Goal: Check status: Check status

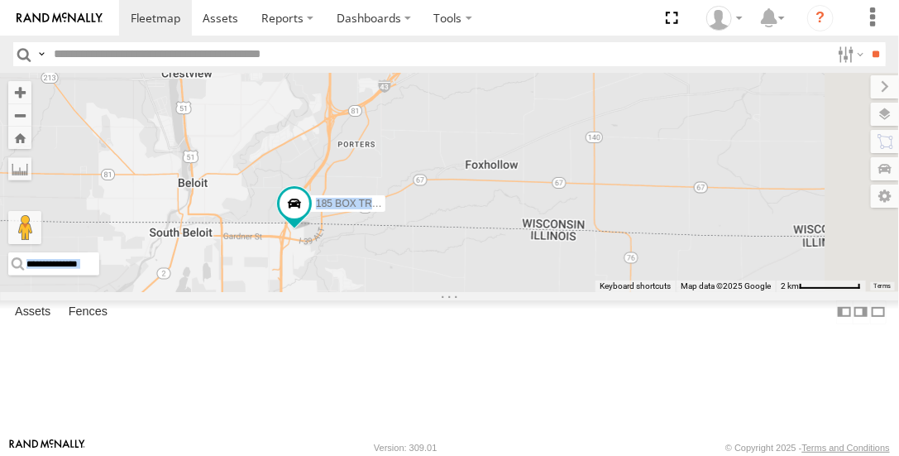
drag, startPoint x: 734, startPoint y: 342, endPoint x: 709, endPoint y: 220, distance: 124.9
click at [709, 219] on div "185 BOX TRUCK" at bounding box center [449, 182] width 899 height 218
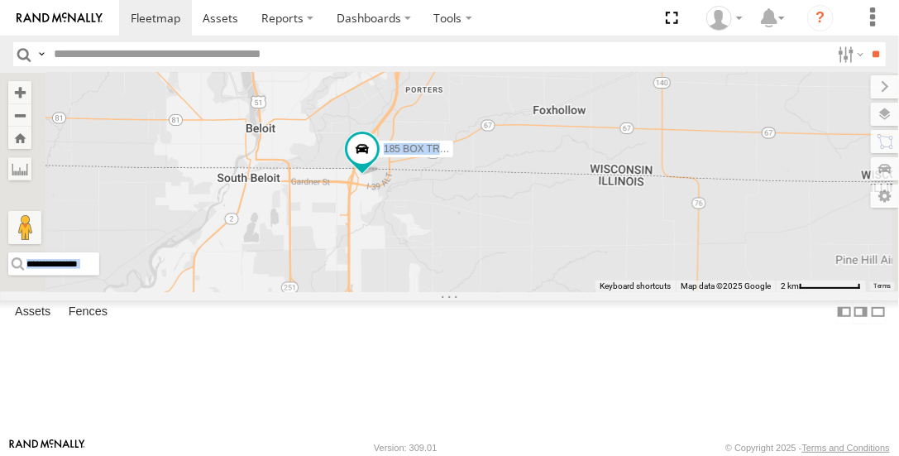
drag, startPoint x: 642, startPoint y: 236, endPoint x: 772, endPoint y: 382, distance: 195.6
click at [774, 291] on div "185 BOX TRUCK" at bounding box center [449, 182] width 899 height 218
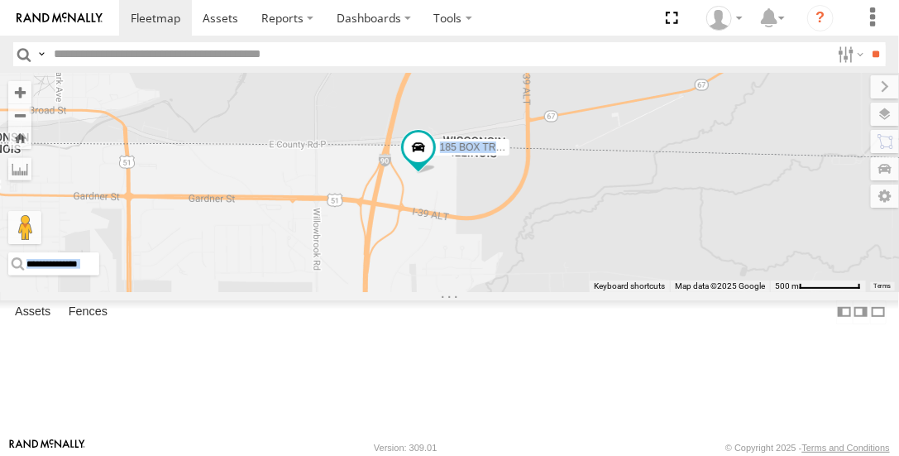
drag, startPoint x: 580, startPoint y: 241, endPoint x: 897, endPoint y: 300, distance: 322.1
click at [897, 291] on div "185 BOX TRUCK" at bounding box center [449, 182] width 899 height 218
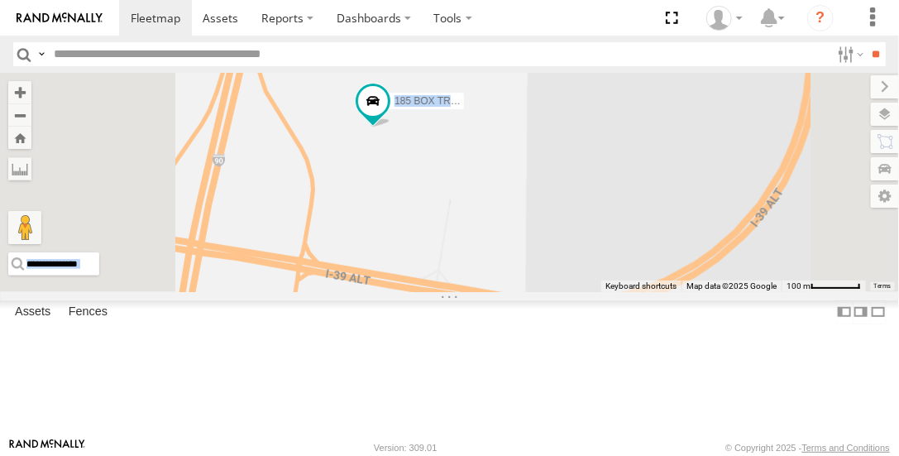
drag, startPoint x: 590, startPoint y: 236, endPoint x: 700, endPoint y: 247, distance: 111.3
click at [700, 247] on div "185 BOX TRUCK" at bounding box center [449, 182] width 899 height 218
click at [388, 116] on span at bounding box center [373, 101] width 30 height 30
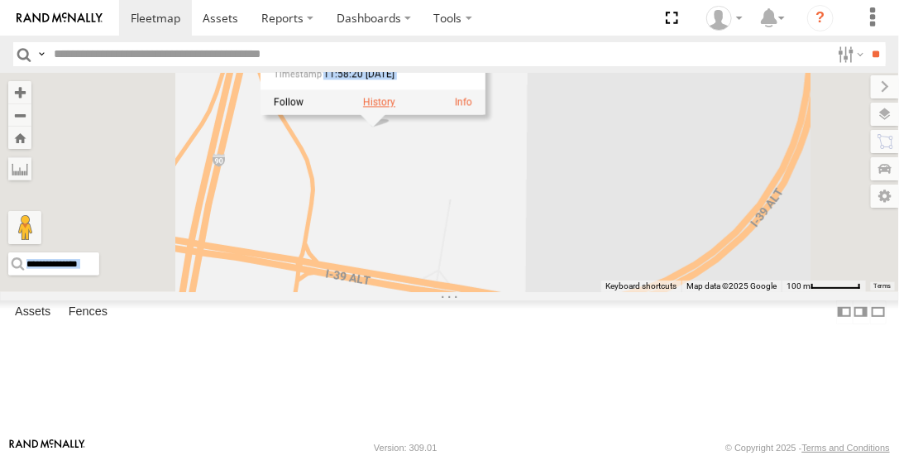
click at [395, 108] on label at bounding box center [379, 103] width 32 height 12
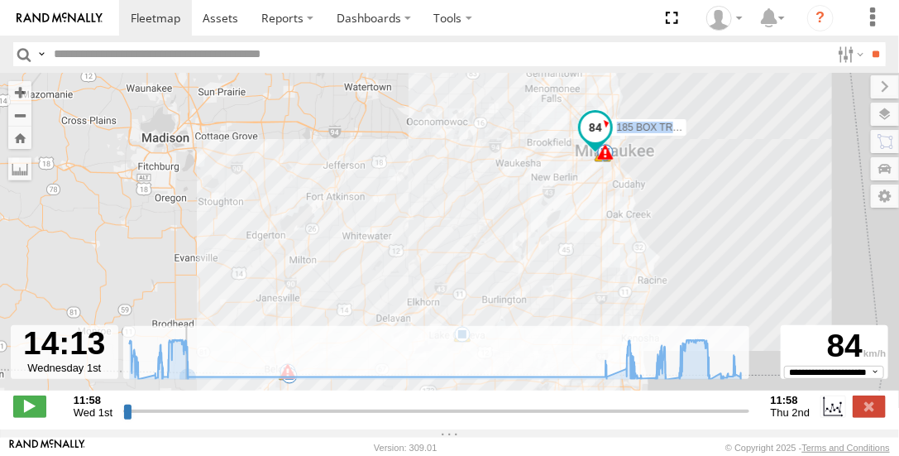
click at [184, 418] on input "range" at bounding box center [436, 411] width 626 height 16
click at [182, 418] on input "range" at bounding box center [436, 411] width 626 height 16
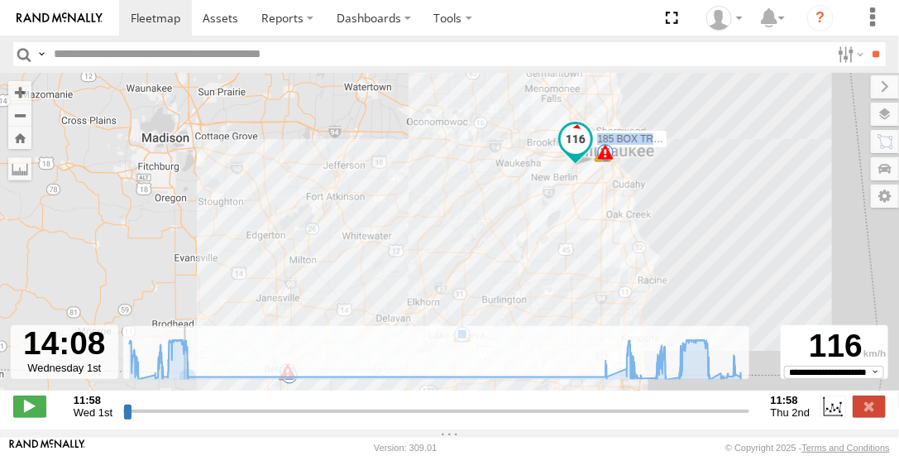
click at [182, 418] on input "range" at bounding box center [436, 411] width 626 height 16
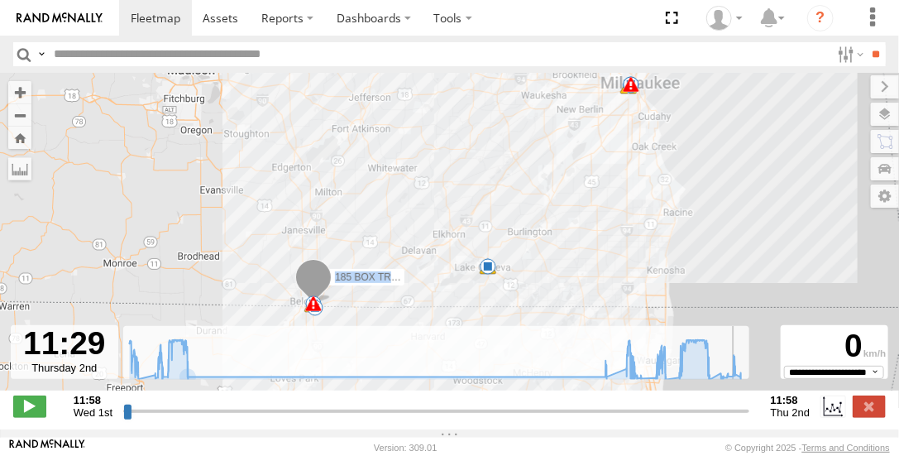
drag, startPoint x: 182, startPoint y: 421, endPoint x: 733, endPoint y: 418, distance: 550.7
click at [733, 418] on input "range" at bounding box center [436, 411] width 626 height 16
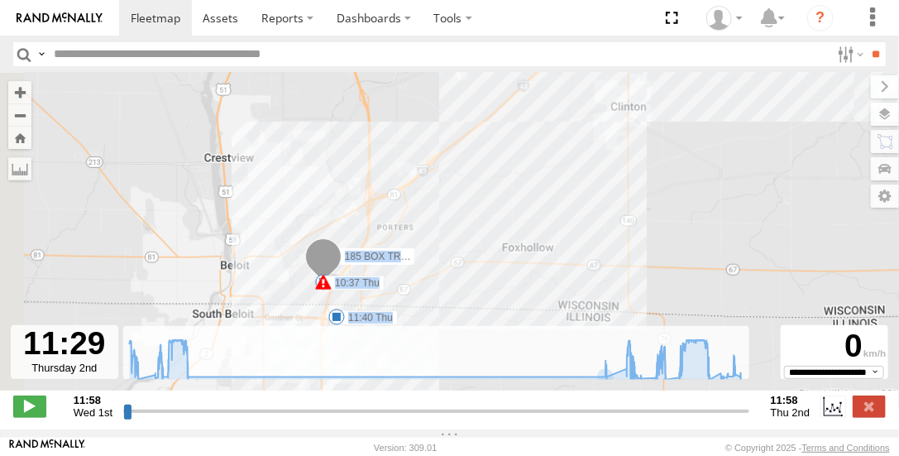
drag, startPoint x: 405, startPoint y: 274, endPoint x: 844, endPoint y: 92, distance: 475.2
click at [863, 71] on body at bounding box center [449, 228] width 899 height 456
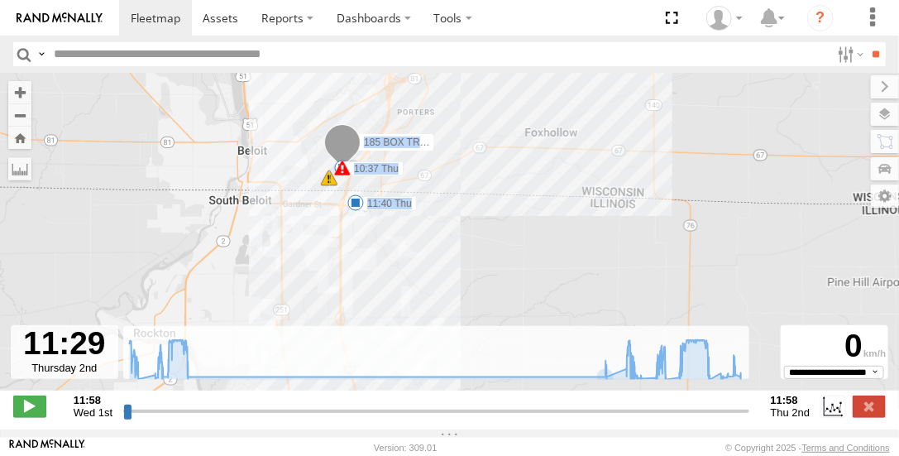
drag, startPoint x: 698, startPoint y: 156, endPoint x: 673, endPoint y: 130, distance: 36.3
click at [704, 109] on div "185 BOX TRUCK 13:18 Wed 14:17 Wed 06:32 Thu 06:36 Thu 08:54 Thu 10:37 Thu 10:44…" at bounding box center [449, 240] width 899 height 335
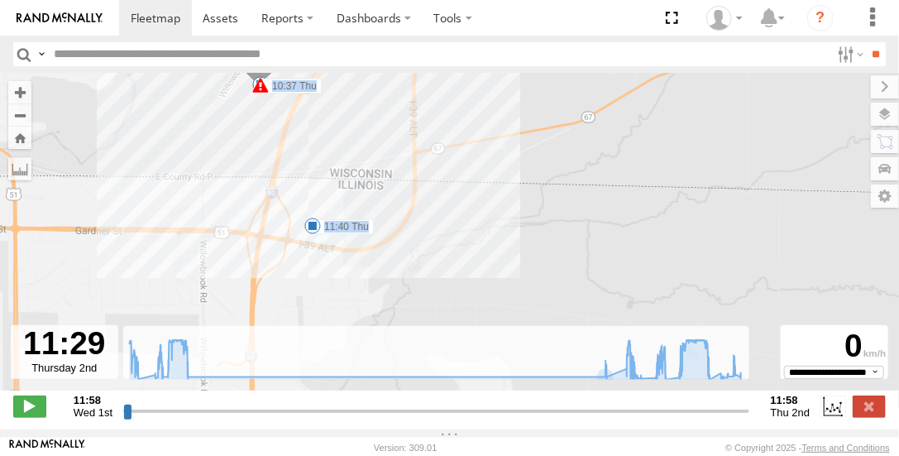
drag, startPoint x: 474, startPoint y: 197, endPoint x: 657, endPoint y: 140, distance: 192.2
click at [891, 199] on div "To navigate the map with touch gestures double-tap and hold your finger on the …" at bounding box center [449, 251] width 899 height 356
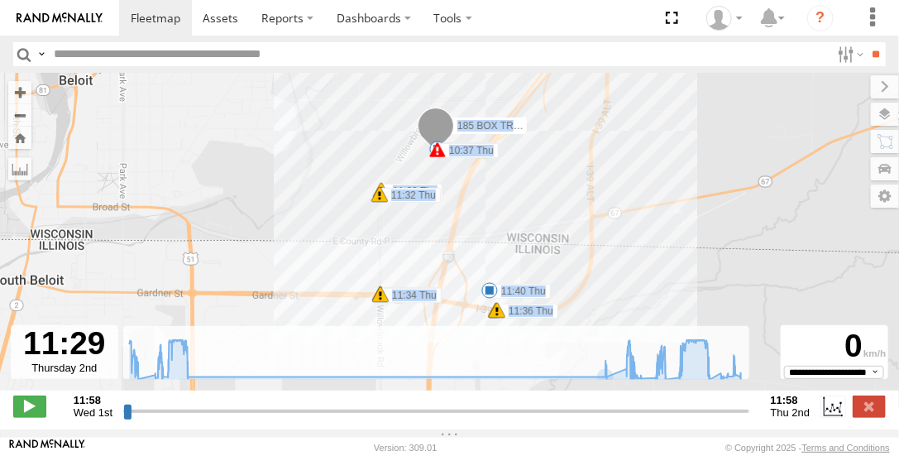
drag, startPoint x: 539, startPoint y: 212, endPoint x: 634, endPoint y: 233, distance: 97.3
click at [634, 233] on div "185 BOX TRUCK 13:18 Wed 14:17 Wed 06:32 Thu 06:36 Thu 08:54 Thu 10:37 Thu 10:44…" at bounding box center [449, 240] width 899 height 335
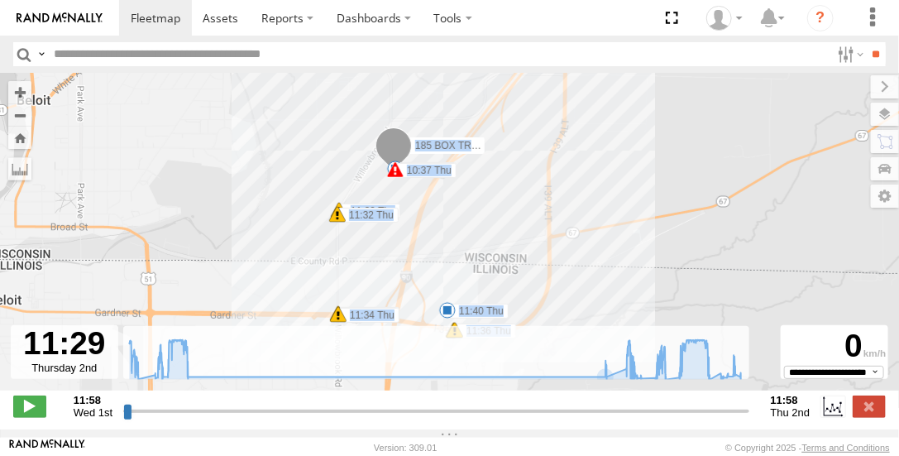
drag, startPoint x: 533, startPoint y: 179, endPoint x: 489, endPoint y: 199, distance: 48.5
click at [489, 199] on div "185 BOX TRUCK 13:18 Wed 14:17 Wed 06:32 Thu 06:36 Thu 08:54 Thu 10:37 Thu 10:44…" at bounding box center [449, 240] width 899 height 335
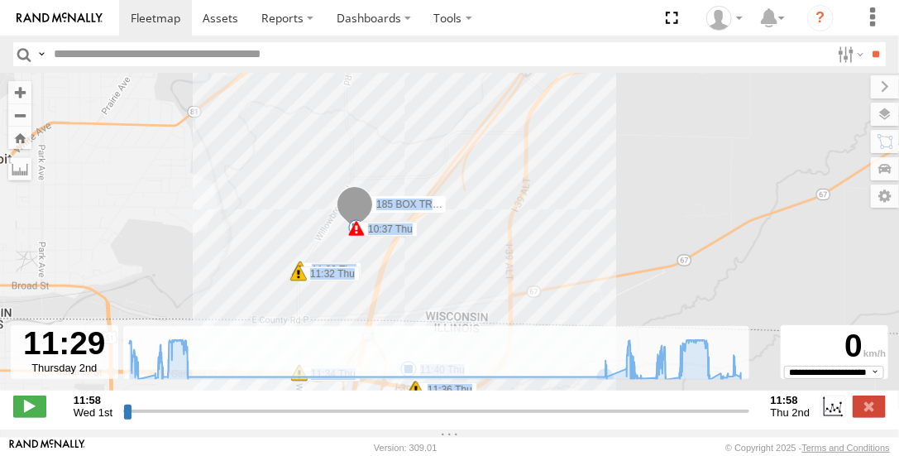
drag, startPoint x: 506, startPoint y: 179, endPoint x: 464, endPoint y: 239, distance: 73.6
click at [464, 239] on div "185 BOX TRUCK 13:18 Wed 14:17 Wed 06:32 Thu 06:36 Thu 08:54 Thu 10:37 Thu 10:44…" at bounding box center [449, 240] width 899 height 335
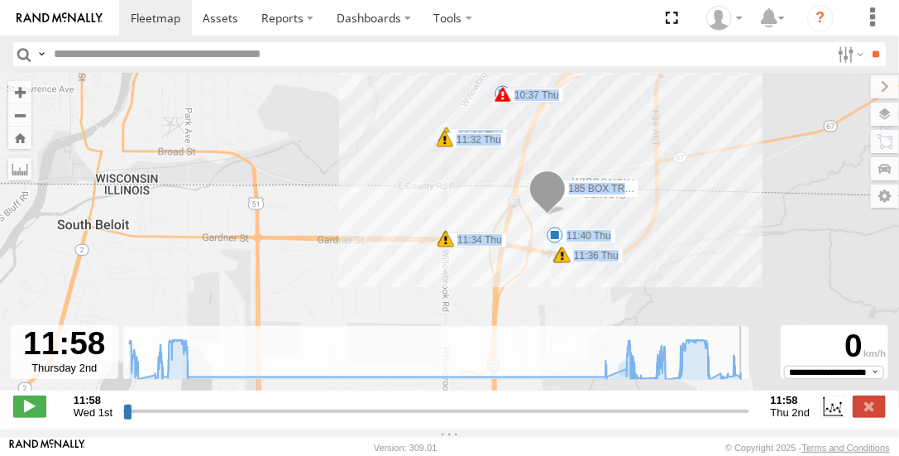
drag, startPoint x: 732, startPoint y: 418, endPoint x: 746, endPoint y: 417, distance: 14.2
type input "**********"
click at [746, 417] on input "range" at bounding box center [436, 411] width 626 height 16
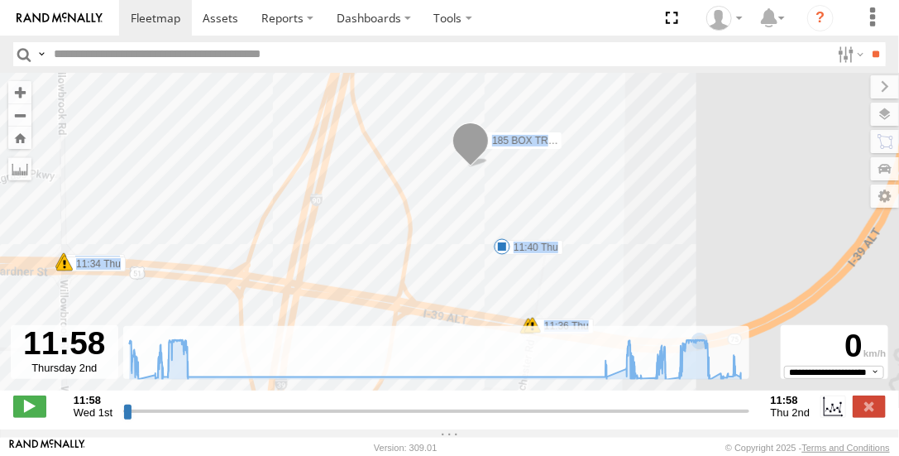
drag, startPoint x: 580, startPoint y: 201, endPoint x: 613, endPoint y: 269, distance: 75.1
click at [613, 272] on div "185 BOX TRUCK 13:18 Wed 14:17 Wed 06:32 Thu 06:36 Thu 08:54 Thu 10:37 Thu 10:44…" at bounding box center [449, 240] width 899 height 335
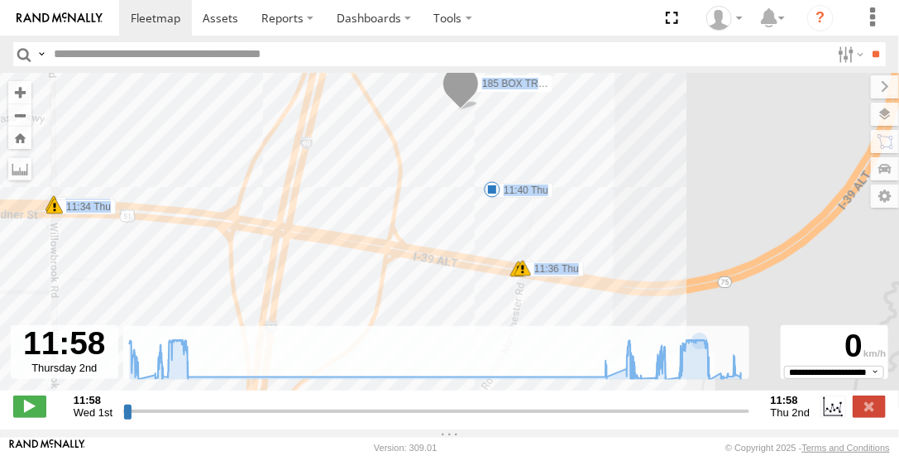
drag, startPoint x: 575, startPoint y: 179, endPoint x: 564, endPoint y: 125, distance: 55.6
click at [564, 125] on div "185 BOX TRUCK 13:18 Wed 14:17 Wed 06:32 Thu 06:36 Thu 08:54 Thu 10:37 Thu 10:44…" at bounding box center [449, 240] width 899 height 335
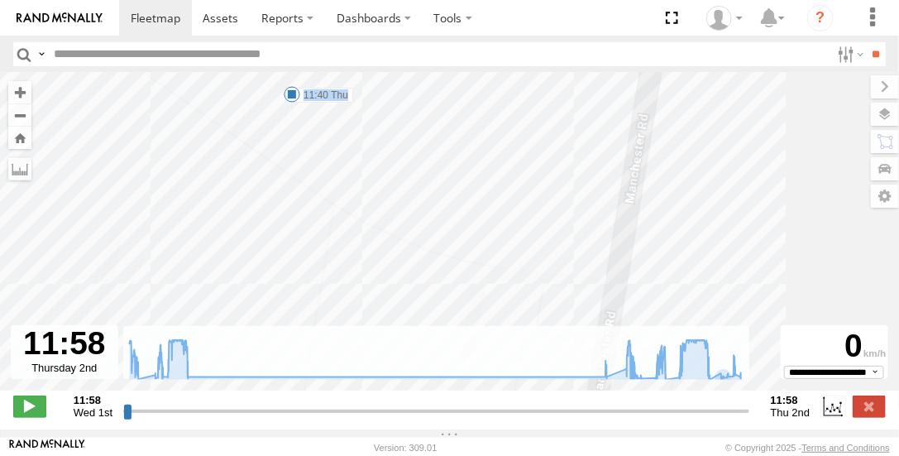
drag, startPoint x: 470, startPoint y: 127, endPoint x: 830, endPoint y: 206, distance: 368.9
click at [830, 206] on div "185 BOX TRUCK 13:18 Wed 14:17 Wed 06:32 Thu 06:36 Thu 08:54 Thu 10:37 Thu 10:44…" at bounding box center [449, 240] width 899 height 335
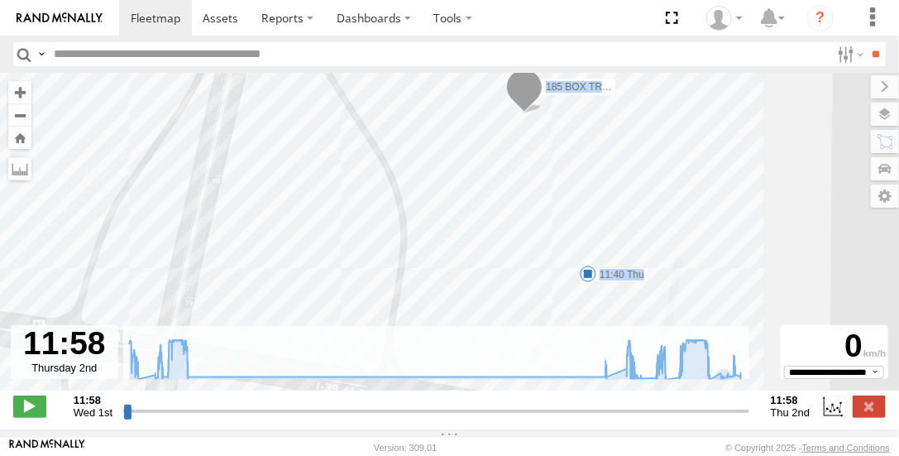
drag, startPoint x: 728, startPoint y: 140, endPoint x: 639, endPoint y: 237, distance: 132.3
click at [639, 237] on div "185 BOX TRUCK 13:18 Wed 14:17 Wed 06:32 Thu 06:36 Thu 08:54 Thu 10:37 Thu 10:44…" at bounding box center [449, 240] width 899 height 335
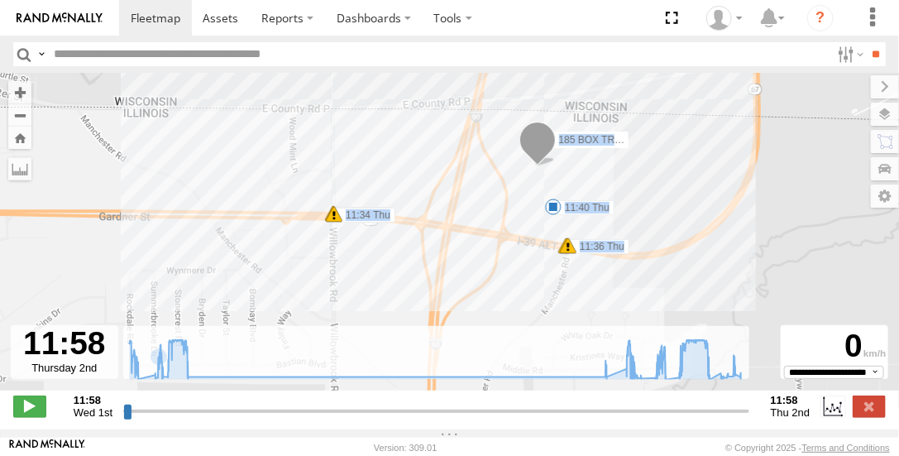
drag, startPoint x: 696, startPoint y: 180, endPoint x: 637, endPoint y: 180, distance: 59.5
click at [636, 179] on div "185 BOX TRUCK 13:18 Wed 14:17 Wed 06:32 Thu 06:36 Thu 08:54 Thu 10:37 Thu 10:44…" at bounding box center [449, 240] width 899 height 335
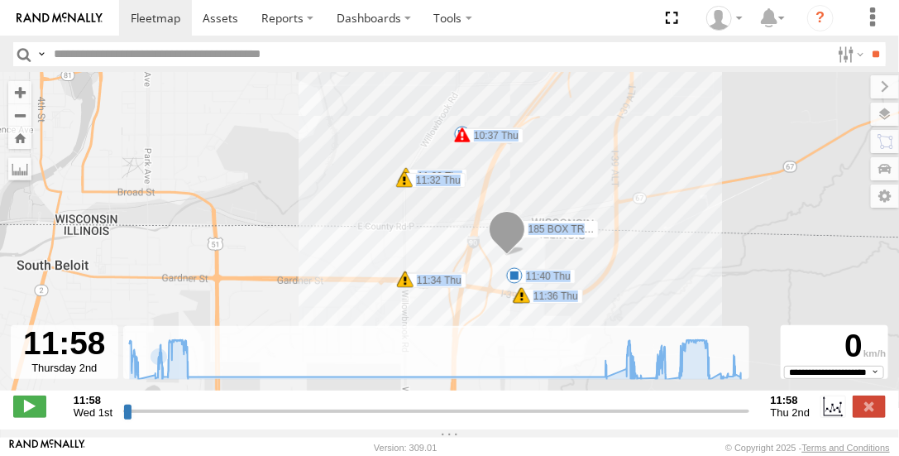
drag, startPoint x: 427, startPoint y: 81, endPoint x: 460, endPoint y: 183, distance: 106.7
click at [442, 193] on div "185 BOX TRUCK 13:18 Wed 14:17 Wed 06:32 Thu 06:36 Thu 08:54 Thu 10:37 Thu 10:44…" at bounding box center [449, 240] width 899 height 335
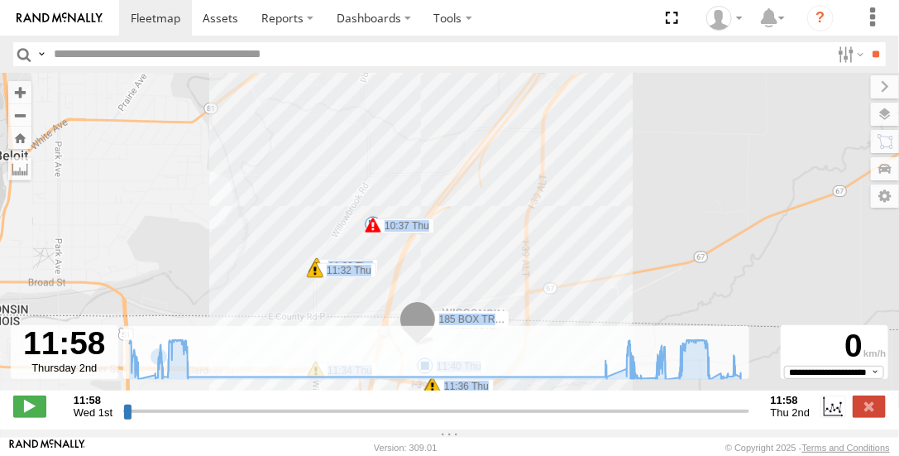
drag, startPoint x: 501, startPoint y: 81, endPoint x: 408, endPoint y: 172, distance: 130.4
click at [408, 172] on div "185 BOX TRUCK 13:18 Wed 14:17 Wed 06:32 Thu 06:36 Thu 08:54 Thu 10:37 Thu 10:44…" at bounding box center [449, 240] width 899 height 335
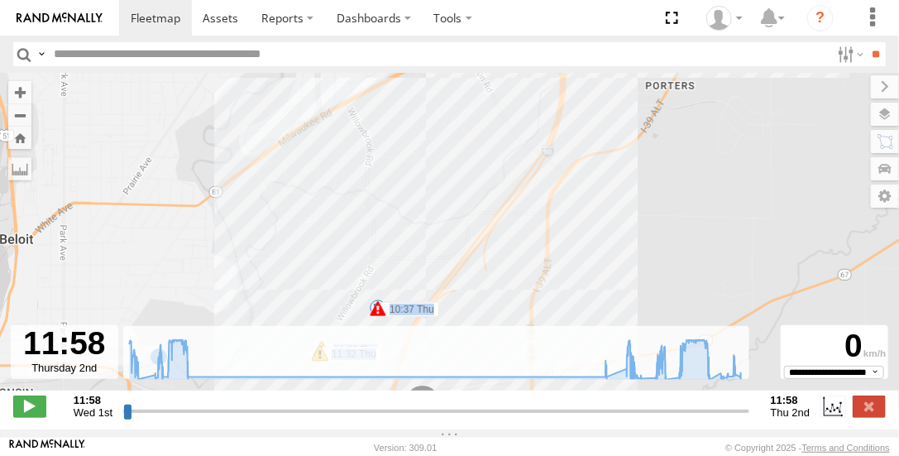
drag, startPoint x: 418, startPoint y: 118, endPoint x: 431, endPoint y: 168, distance: 51.3
click at [422, 204] on div "185 BOX TRUCK 13:18 Wed 14:17 Wed 06:32 Thu 06:36 Thu 08:54 Thu 10:37 Thu 10:44…" at bounding box center [449, 240] width 899 height 335
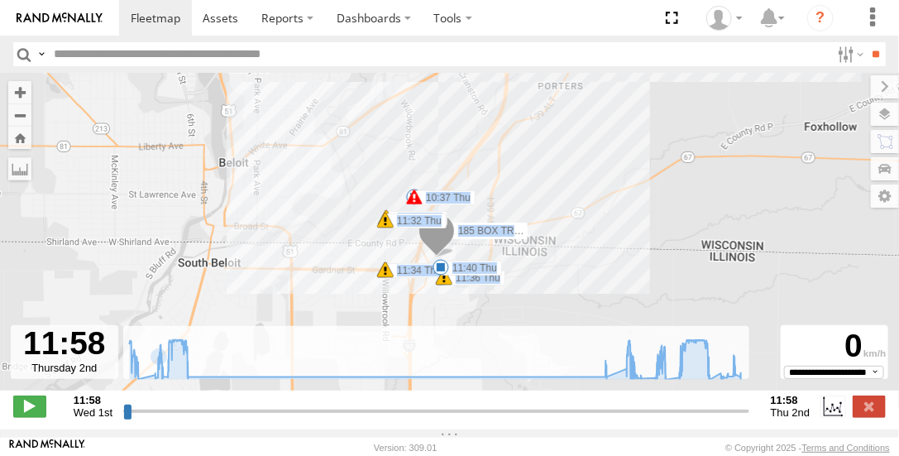
drag, startPoint x: 604, startPoint y: 184, endPoint x: 613, endPoint y: 161, distance: 23.8
click at [603, 154] on div "185 BOX TRUCK 13:18 Wed 14:17 Wed 06:32 Thu 06:36 Thu 08:54 Thu 10:37 Thu 10:44…" at bounding box center [449, 240] width 899 height 335
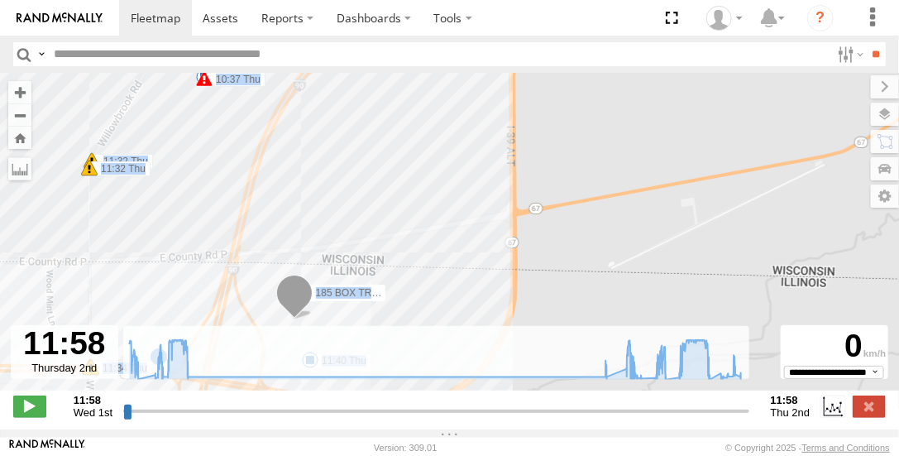
drag, startPoint x: 313, startPoint y: 232, endPoint x: 360, endPoint y: 153, distance: 92.3
click at [360, 153] on div "185 BOX TRUCK 13:18 Wed 14:17 Wed 06:32 Thu 06:36 Thu 08:54 Thu 10:37 Thu 10:44…" at bounding box center [449, 240] width 899 height 335
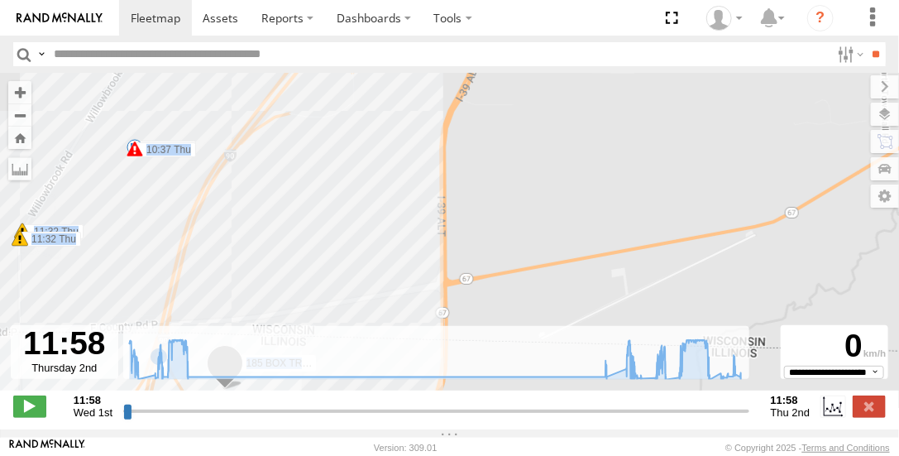
drag, startPoint x: 369, startPoint y: 176, endPoint x: 304, endPoint y: 241, distance: 91.2
click at [304, 241] on div "185 BOX TRUCK 13:18 Wed 14:17 Wed 06:32 Thu 06:36 Thu 08:54 Thu 10:37 Thu 10:44…" at bounding box center [449, 240] width 899 height 335
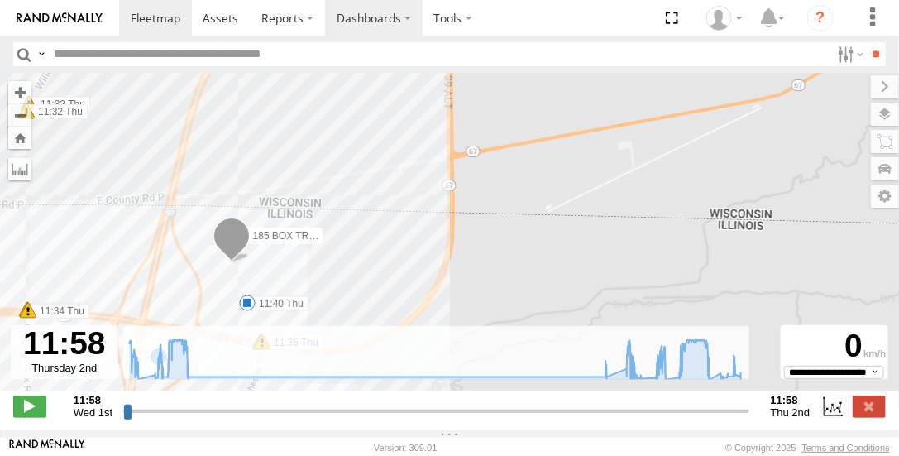
drag, startPoint x: 334, startPoint y: 185, endPoint x: 329, endPoint y: 35, distance: 150.6
click at [330, 36] on body at bounding box center [449, 228] width 899 height 456
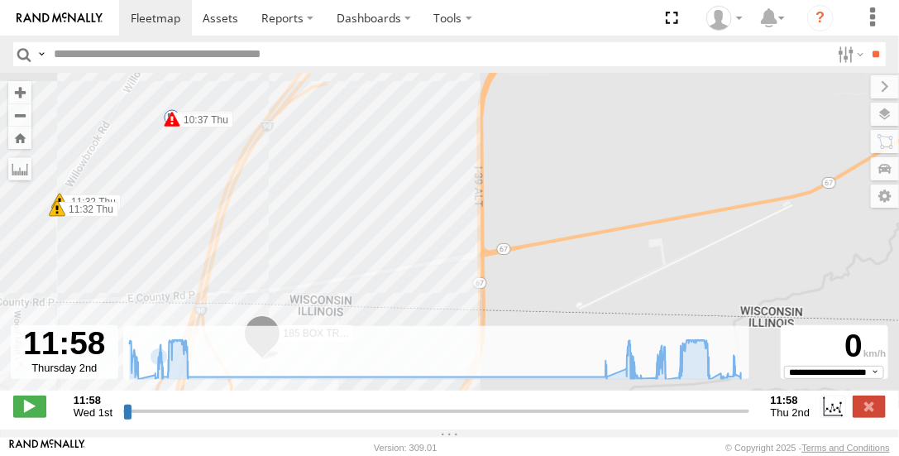
drag, startPoint x: 327, startPoint y: 81, endPoint x: 374, endPoint y: 256, distance: 181.3
click at [374, 256] on div "185 BOX TRUCK 13:18 Wed 14:17 Wed 06:32 Thu 06:36 Thu 08:54 Thu 10:37 Thu 10:44…" at bounding box center [449, 240] width 899 height 335
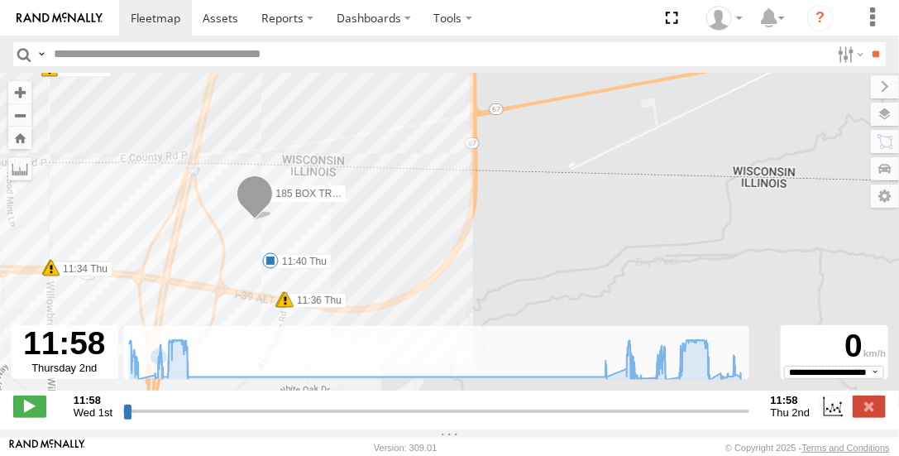
drag, startPoint x: 296, startPoint y: 236, endPoint x: 284, endPoint y: 107, distance: 128.7
click at [284, 107] on div "185 BOX TRUCK 13:18 Wed 14:17 Wed 06:32 Thu 06:36 Thu 08:54 Thu 10:37 Thu 10:44…" at bounding box center [449, 240] width 899 height 335
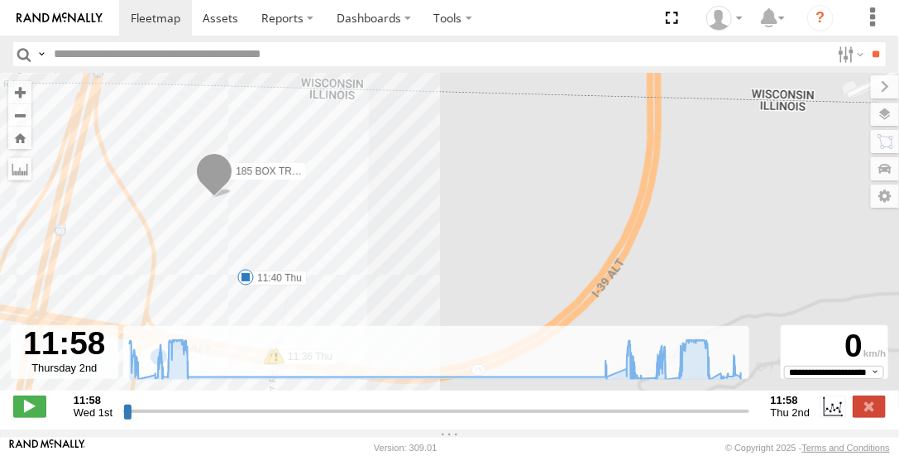
drag, startPoint x: 314, startPoint y: 226, endPoint x: 352, endPoint y: 197, distance: 47.8
click at [355, 196] on div "185 BOX TRUCK 13:18 Wed 14:17 Wed 06:32 Thu 06:36 Thu 08:54 Thu 10:37 Thu 10:44…" at bounding box center [449, 240] width 899 height 335
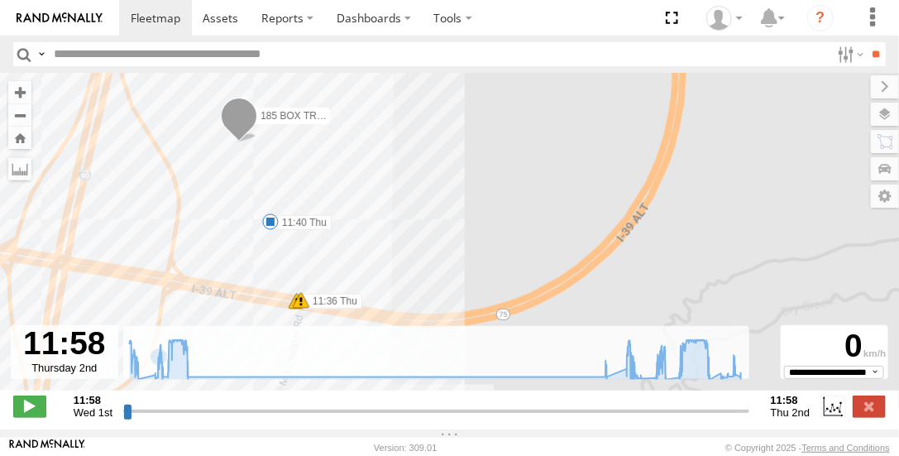
drag, startPoint x: 361, startPoint y: 193, endPoint x: 389, endPoint y: 144, distance: 56.6
click at [387, 138] on div "185 BOX TRUCK 13:18 Wed 14:17 Wed 06:32 Thu 06:36 Thu 08:54 Thu 10:37 Thu 10:44…" at bounding box center [449, 240] width 899 height 335
